Goal: Contribute content

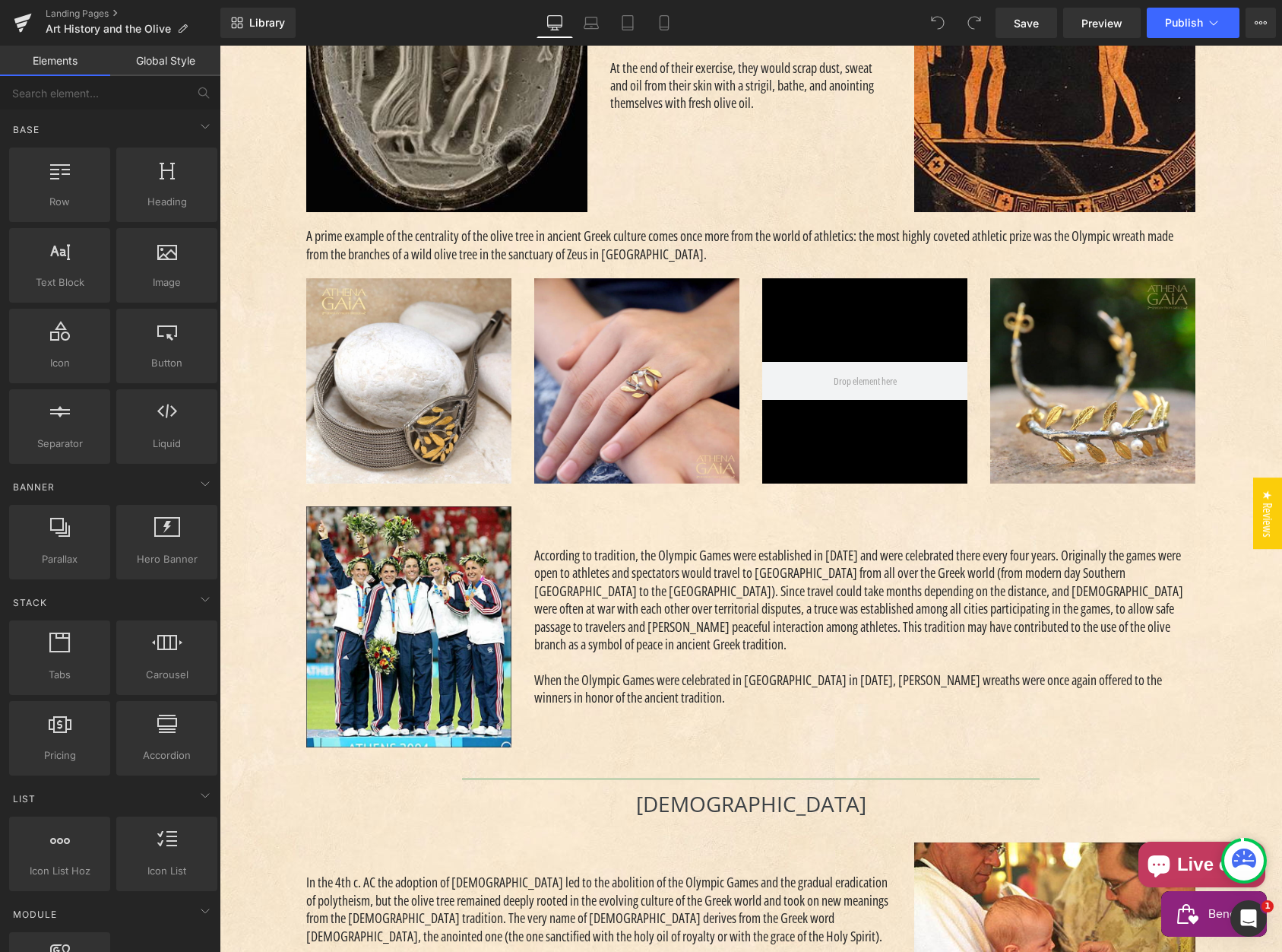
scroll to position [2278, 0]
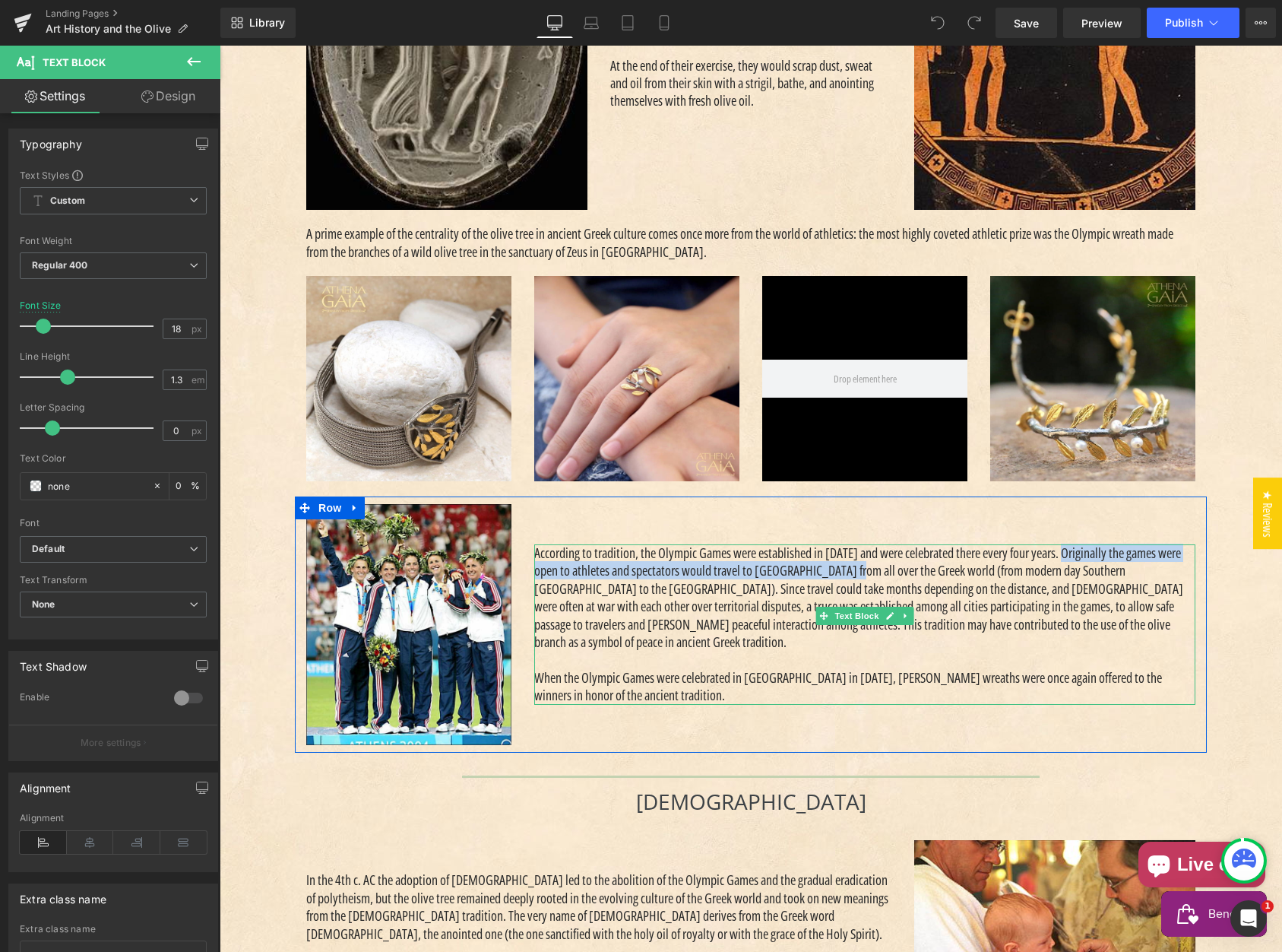
drag, startPoint x: 1087, startPoint y: 563, endPoint x: 847, endPoint y: 585, distance: 241.0
click at [847, 585] on p "According to tradition, the Olympic Games were established in [DATE] and were c…" at bounding box center [864, 598] width 661 height 107
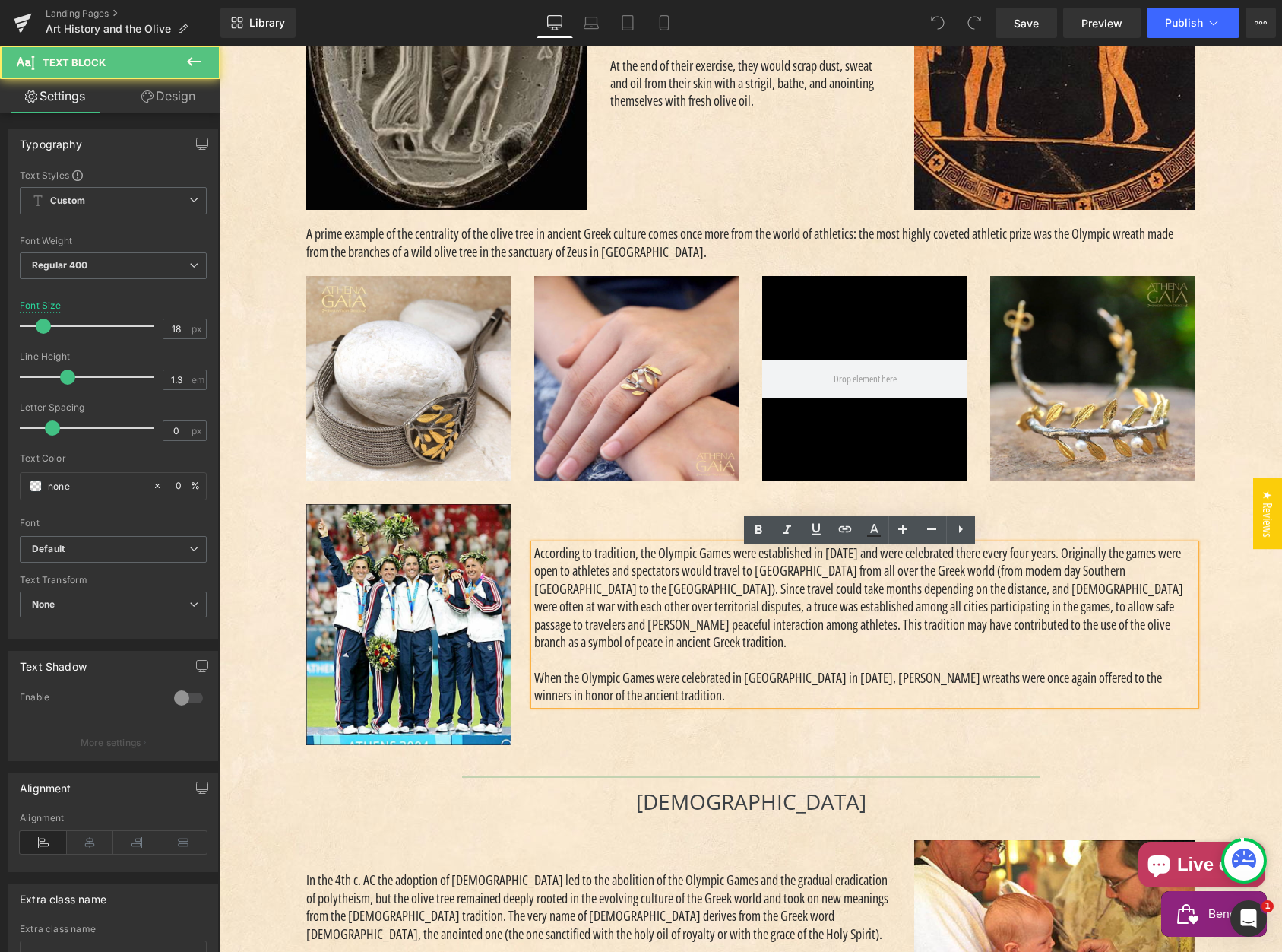
click at [691, 589] on p "According to tradition, the Olympic Games were established in [DATE] and were c…" at bounding box center [864, 598] width 661 height 107
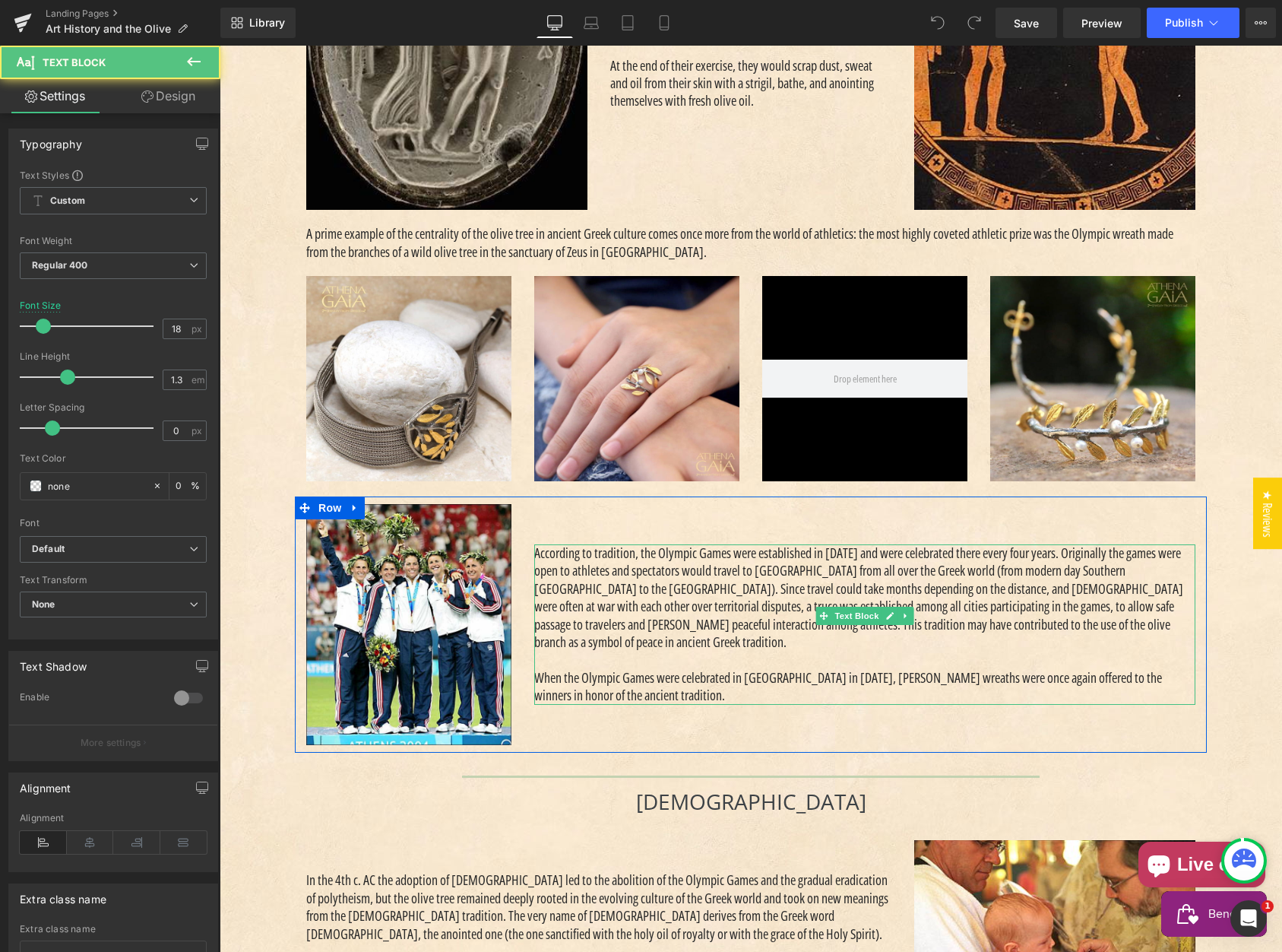
click at [684, 576] on p "According to tradition, the Olympic Games were established in [DATE] and were c…" at bounding box center [864, 598] width 661 height 107
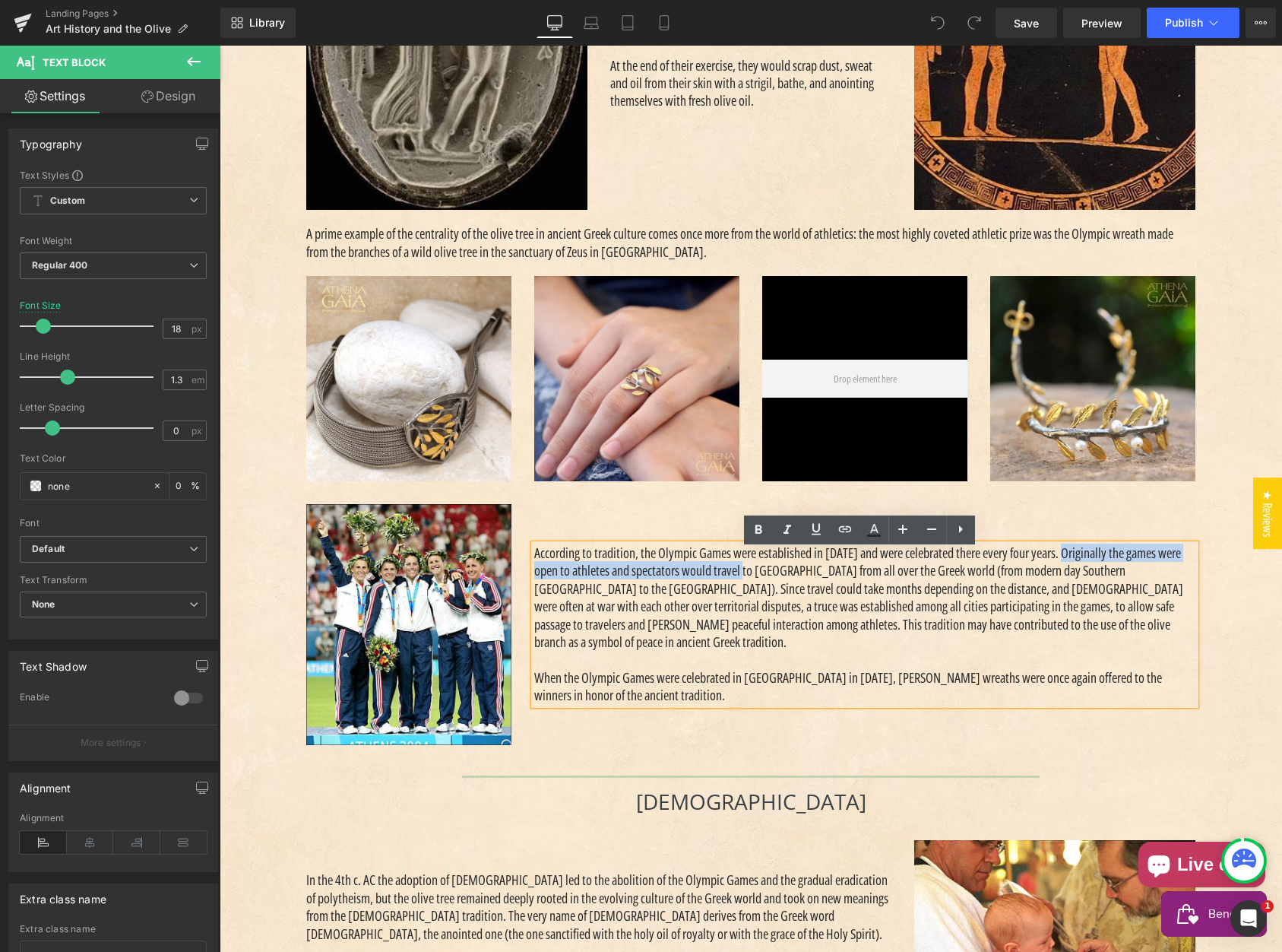
drag, startPoint x: 1072, startPoint y: 559, endPoint x: 739, endPoint y: 580, distance: 333.7
click at [739, 580] on p "According to tradition, the Olympic Games were established in [DATE] and were c…" at bounding box center [864, 598] width 661 height 107
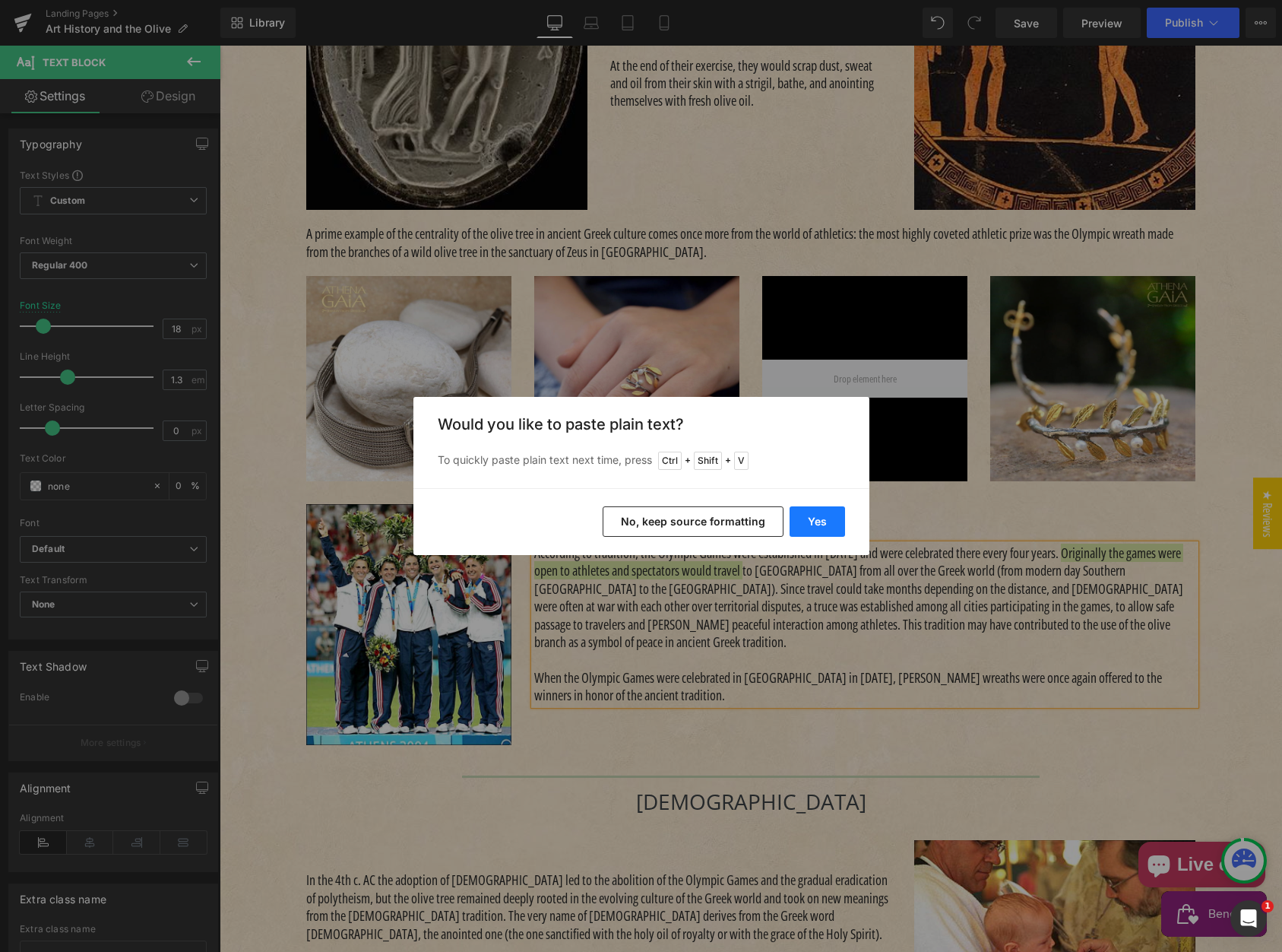
click at [806, 519] on button "Yes" at bounding box center [817, 521] width 56 height 30
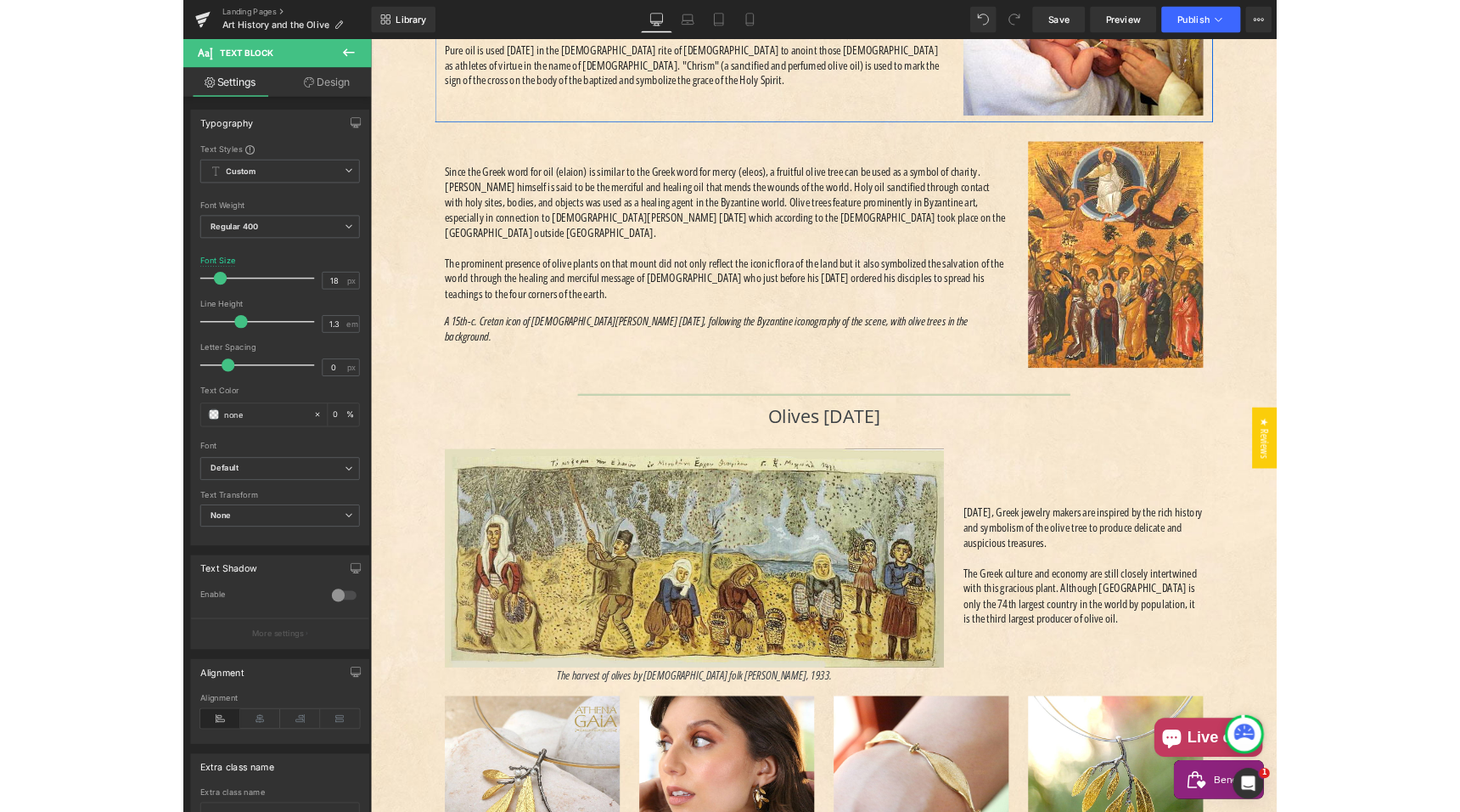
scroll to position [3563, 0]
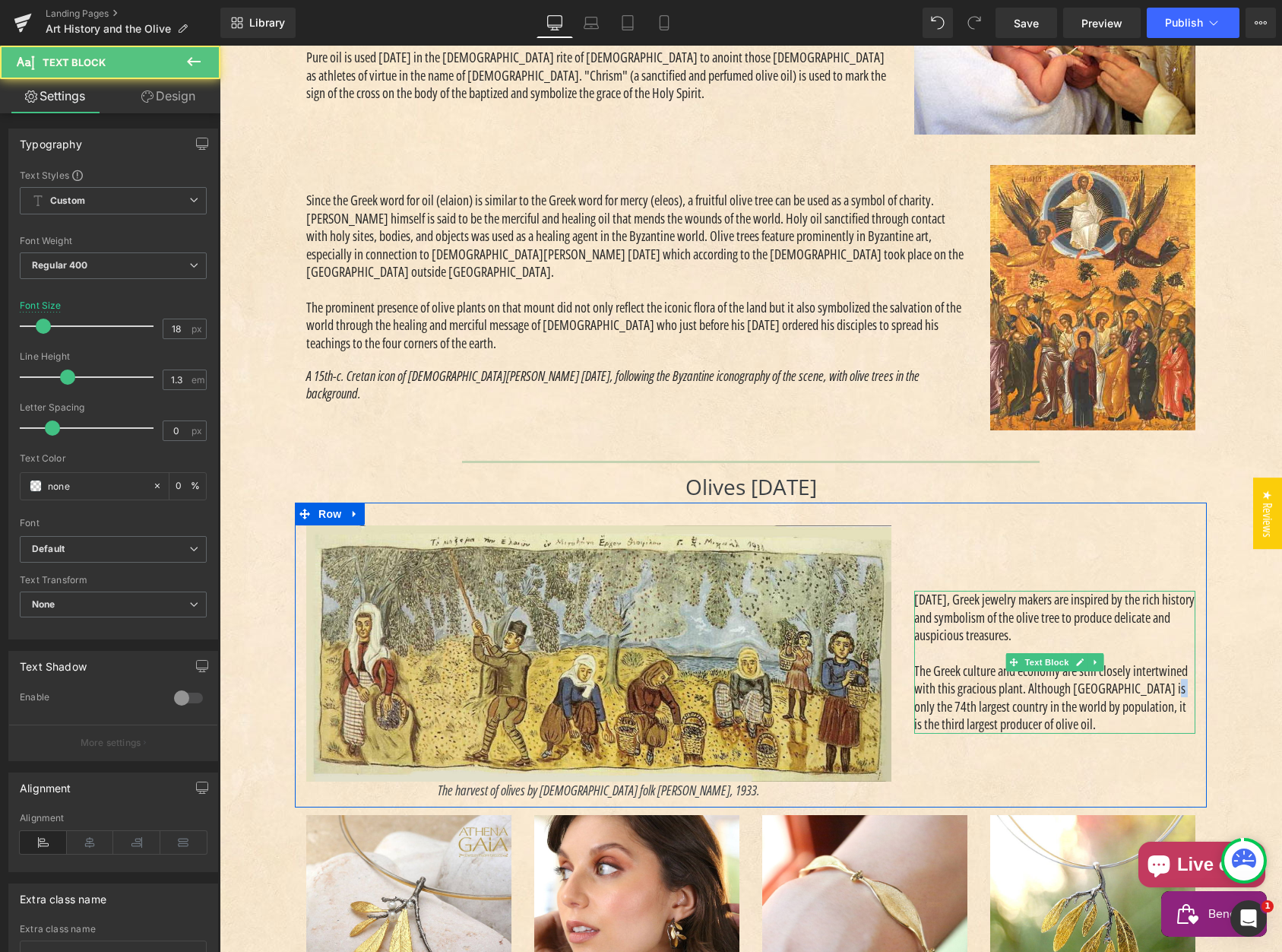
drag, startPoint x: 1153, startPoint y: 684, endPoint x: 1166, endPoint y: 686, distance: 13.2
click at [1166, 686] on p "The Greek culture and economy are still closely intertwined with this gracious …" at bounding box center [1055, 697] width 281 height 71
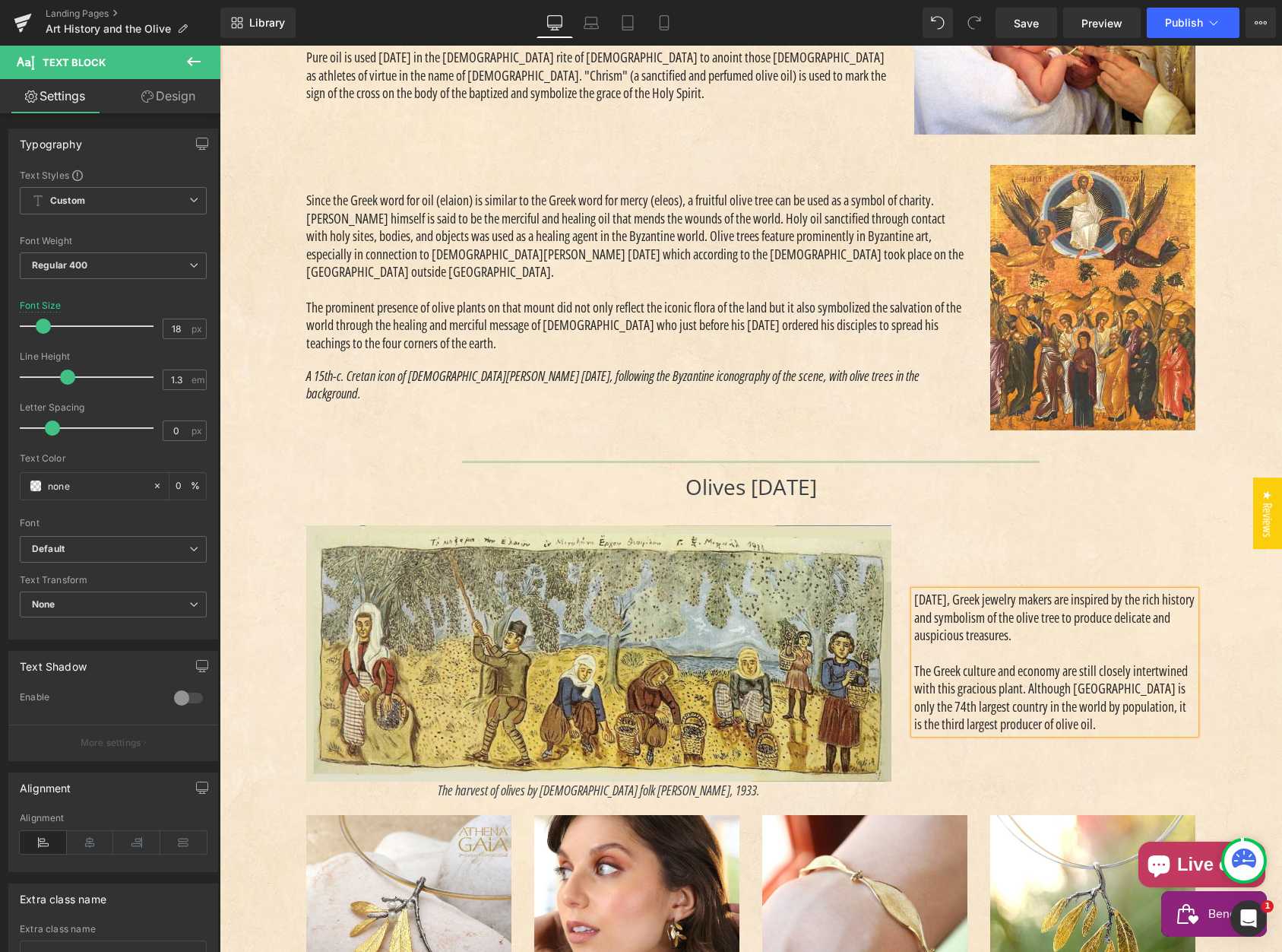
click at [1140, 684] on p "The Greek culture and economy are still closely intertwined with this gracious …" at bounding box center [1055, 697] width 281 height 71
drag, startPoint x: 1153, startPoint y: 687, endPoint x: 1163, endPoint y: 688, distance: 10.0
click at [1163, 688] on p "The Greek culture and economy are still closely intertwined with this gracious …" at bounding box center [1055, 697] width 281 height 71
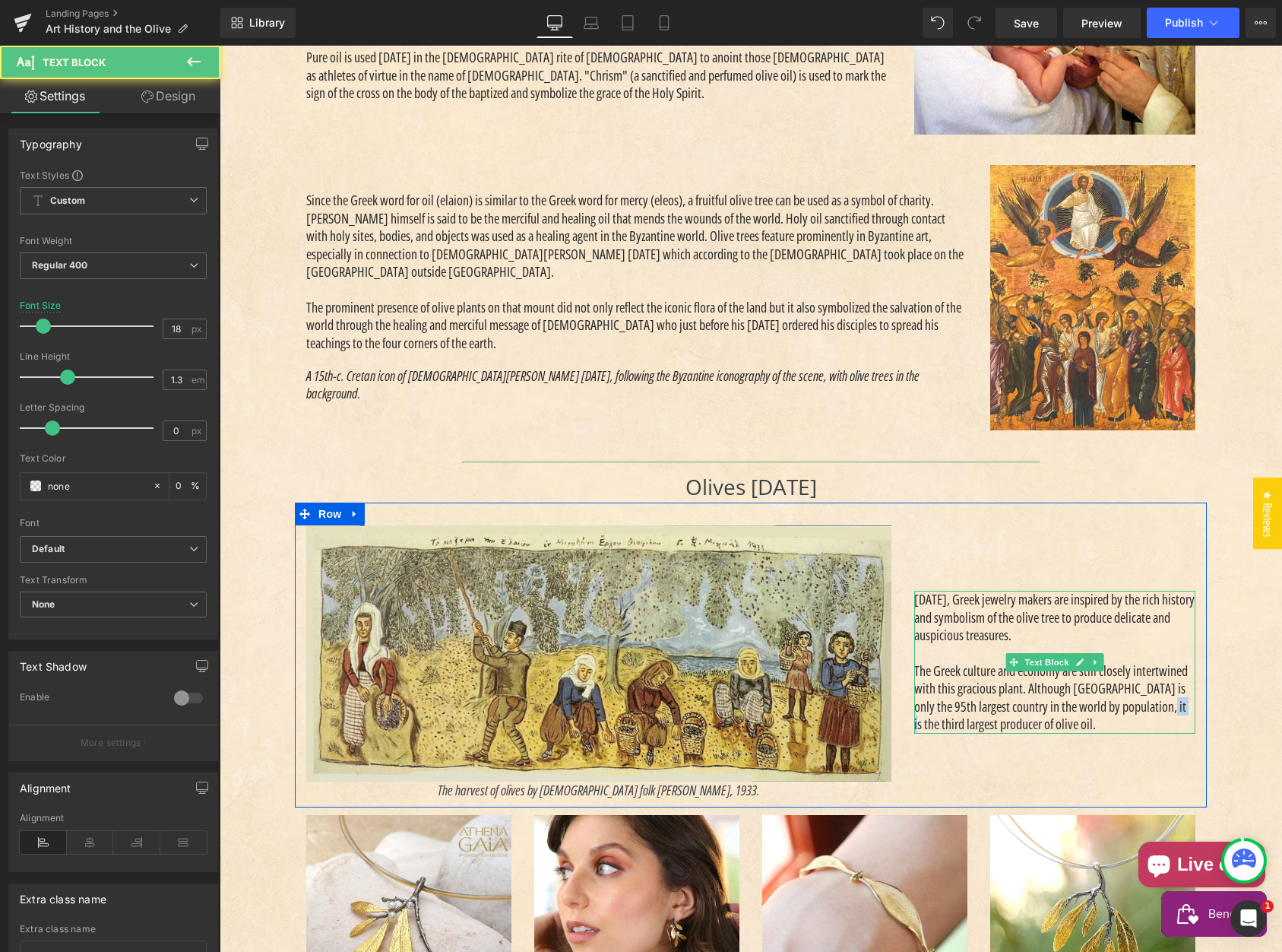
drag, startPoint x: 1148, startPoint y: 707, endPoint x: 1169, endPoint y: 706, distance: 21.0
click at [1169, 706] on p "The Greek culture and economy are still closely intertwined with this gracious …" at bounding box center [1055, 697] width 281 height 71
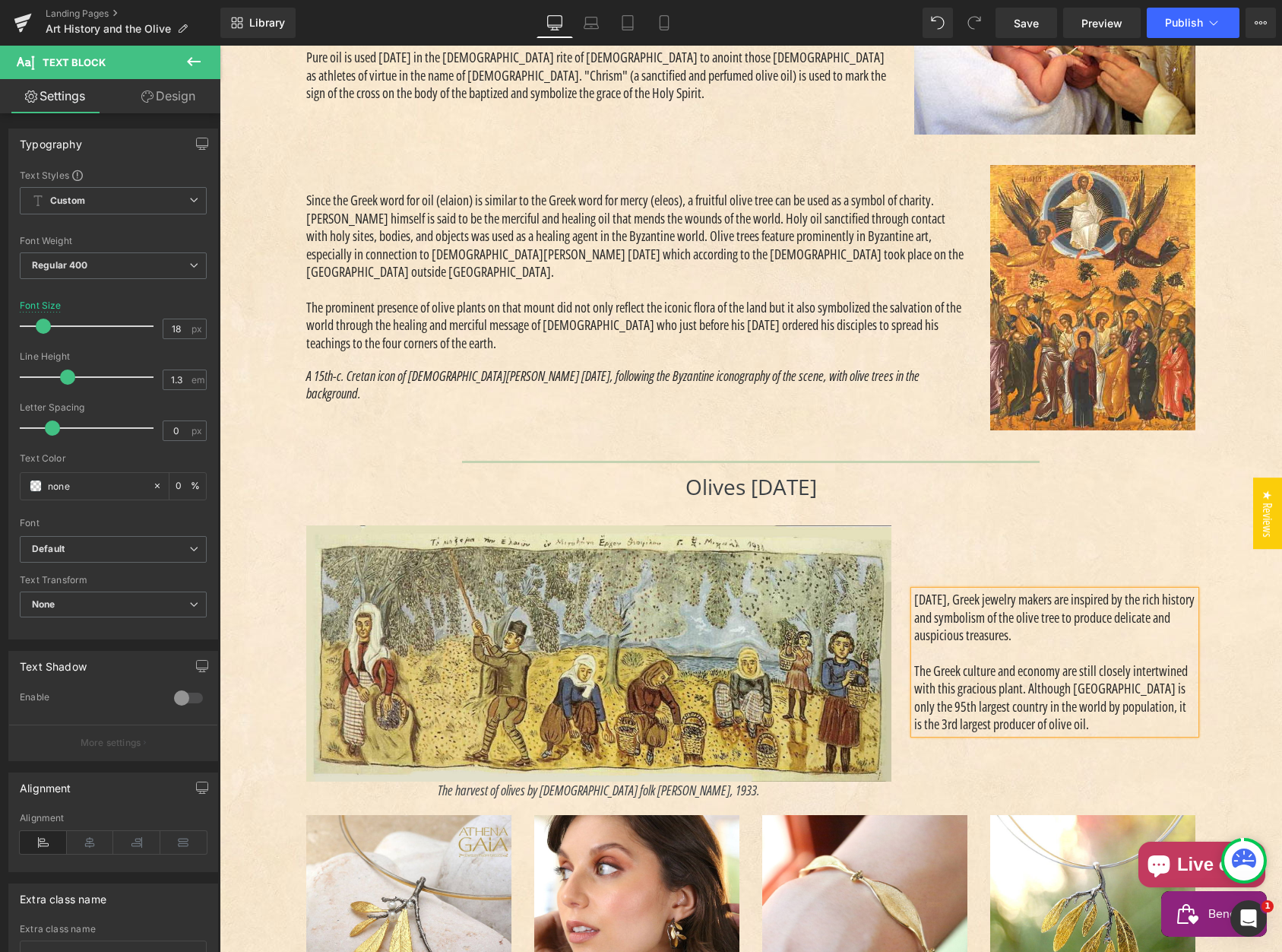
click at [1140, 726] on p "The Greek culture and economy are still closely intertwined with this gracious …" at bounding box center [1055, 697] width 281 height 71
click at [1185, 24] on span "Publish" at bounding box center [1184, 23] width 38 height 12
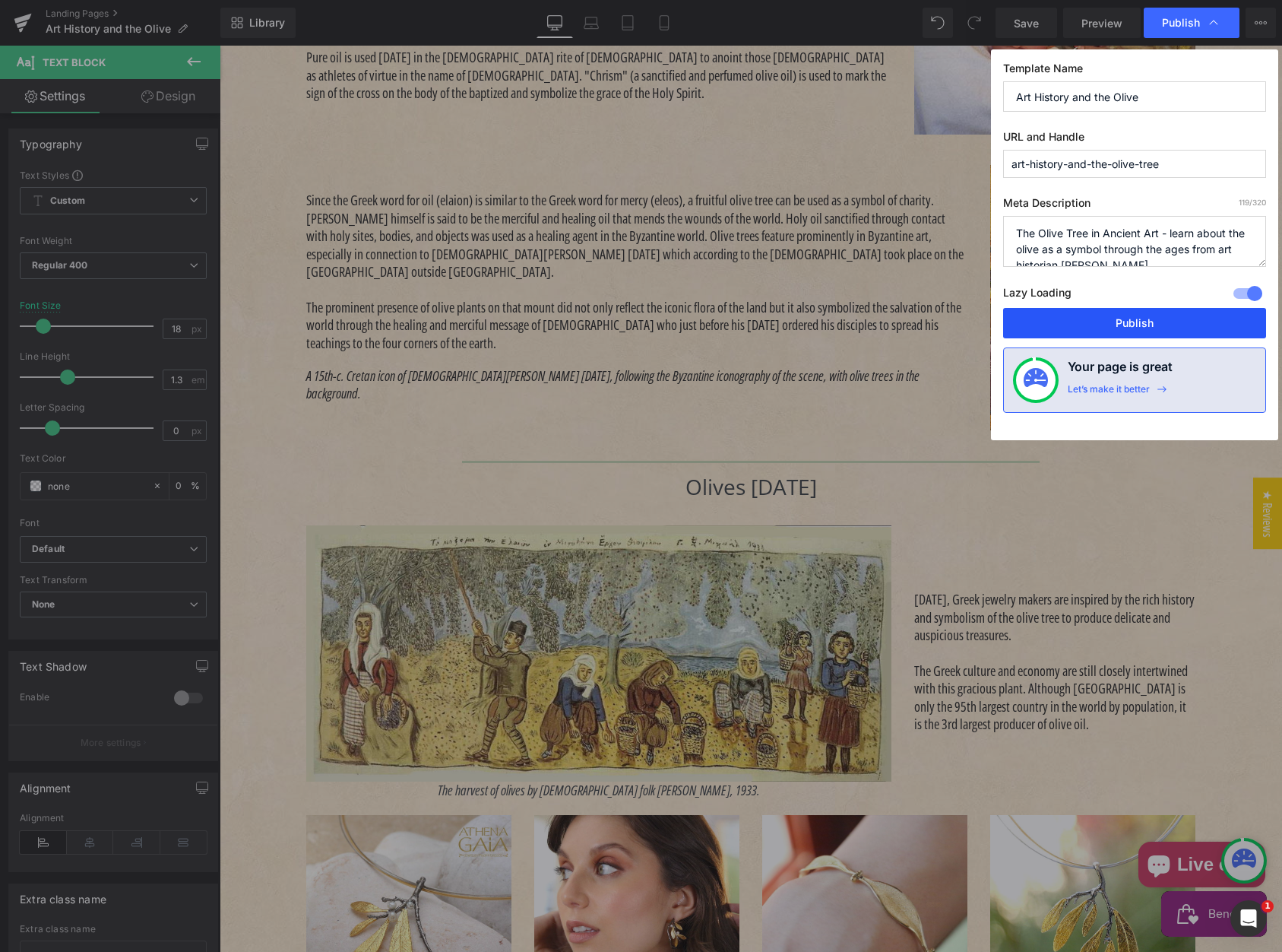
click at [1134, 320] on button "Publish" at bounding box center [1134, 322] width 263 height 30
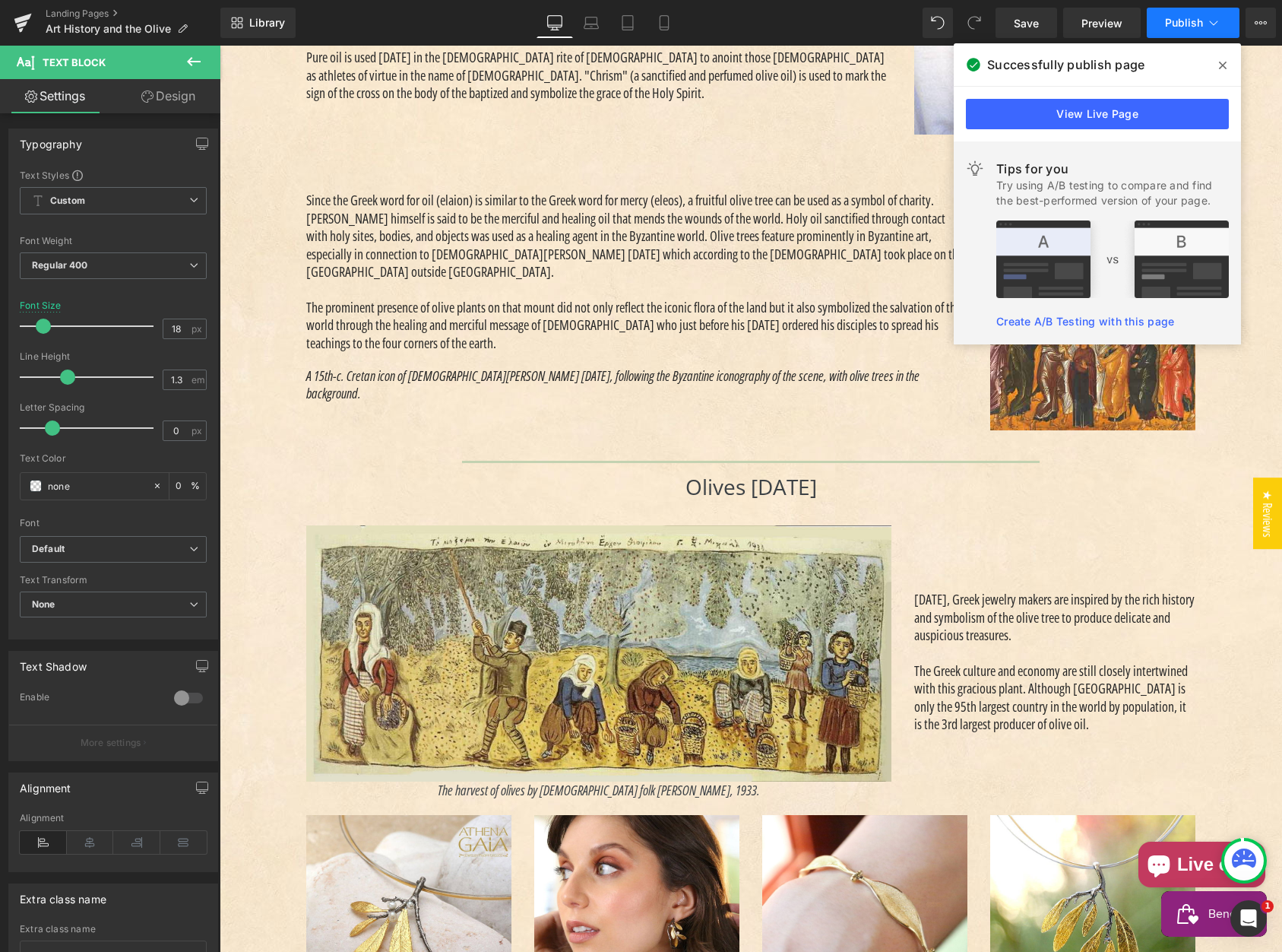
click at [1173, 28] on span "Publish" at bounding box center [1184, 23] width 38 height 12
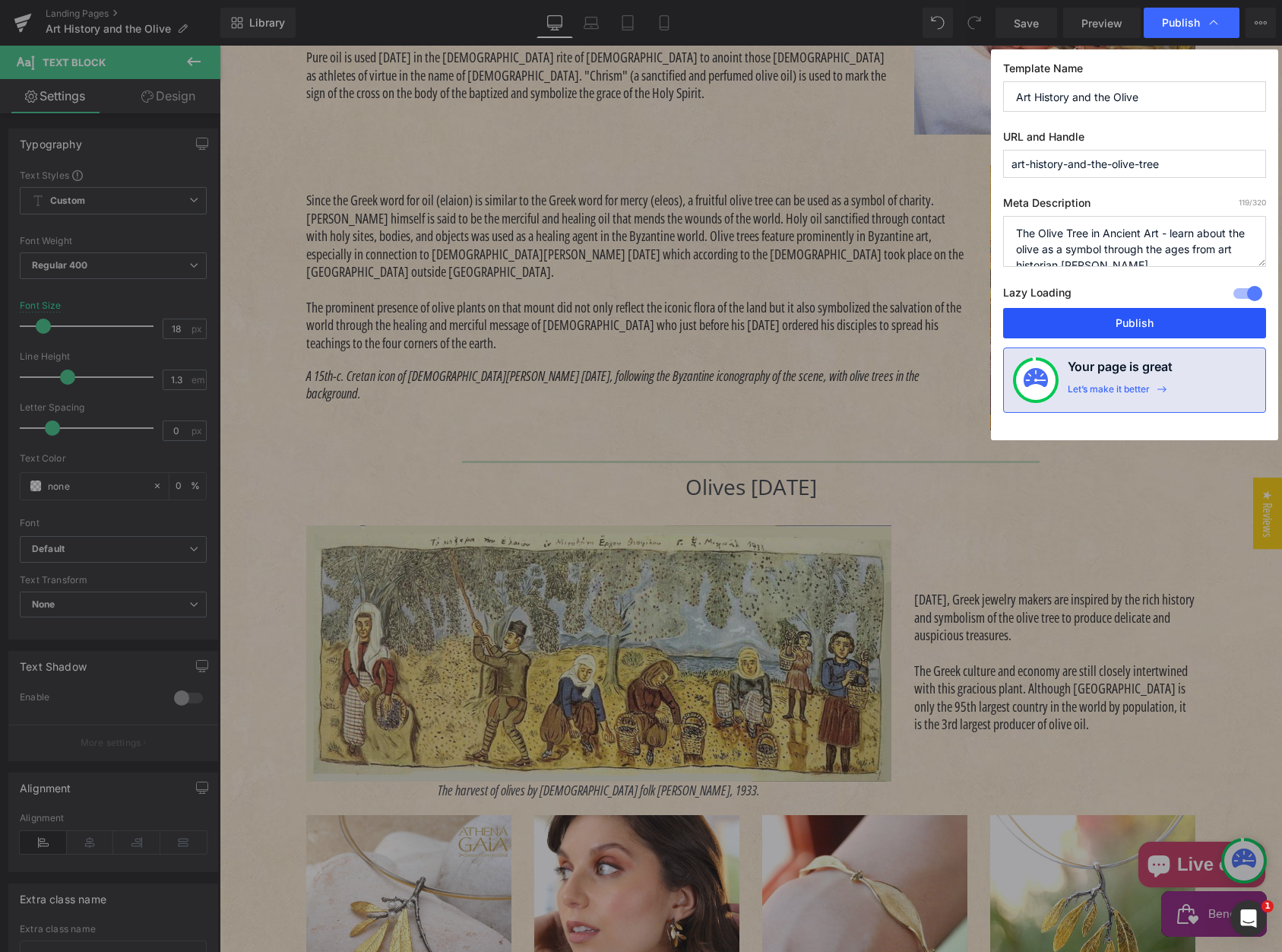
click at [1110, 331] on button "Publish" at bounding box center [1134, 322] width 263 height 30
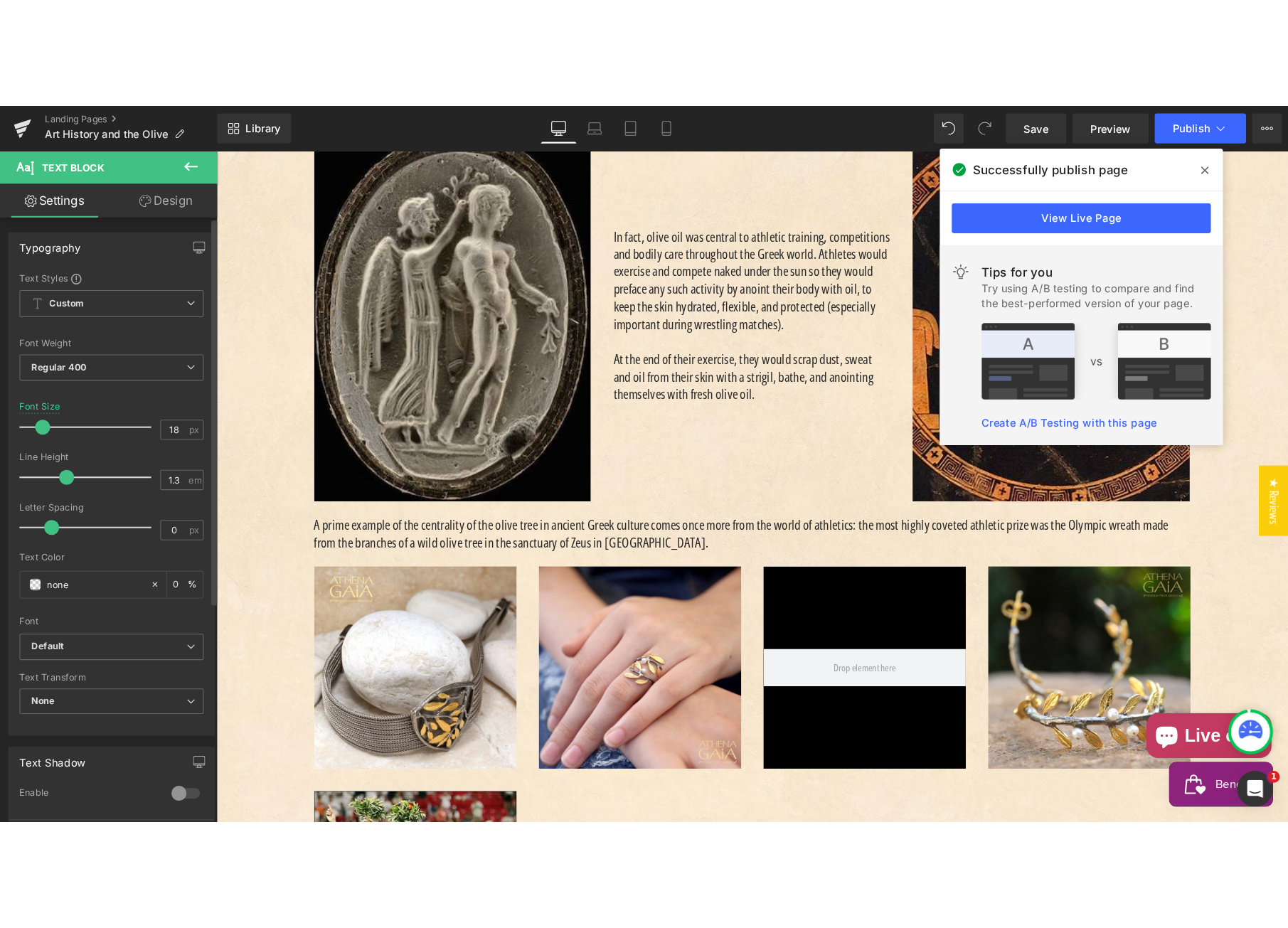
scroll to position [1952, 0]
